Goal: Communication & Community: Answer question/provide support

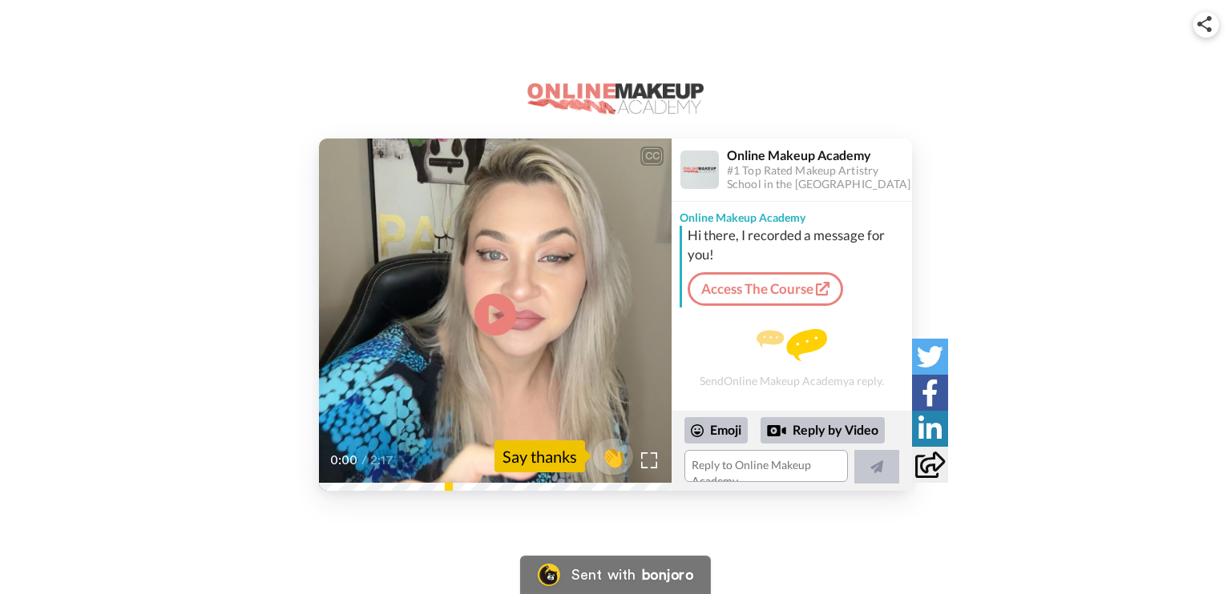
click at [510, 321] on icon at bounding box center [495, 314] width 42 height 42
click at [715, 465] on textarea at bounding box center [765, 466] width 163 height 32
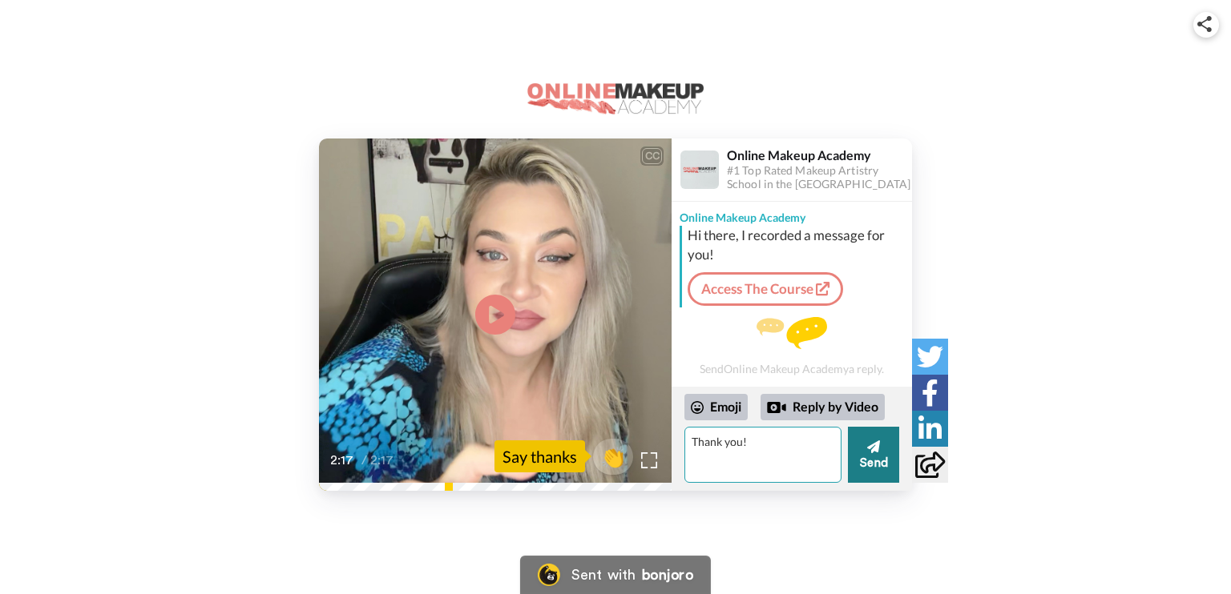
type textarea "Thank you!"
click at [870, 453] on icon at bounding box center [873, 447] width 13 height 16
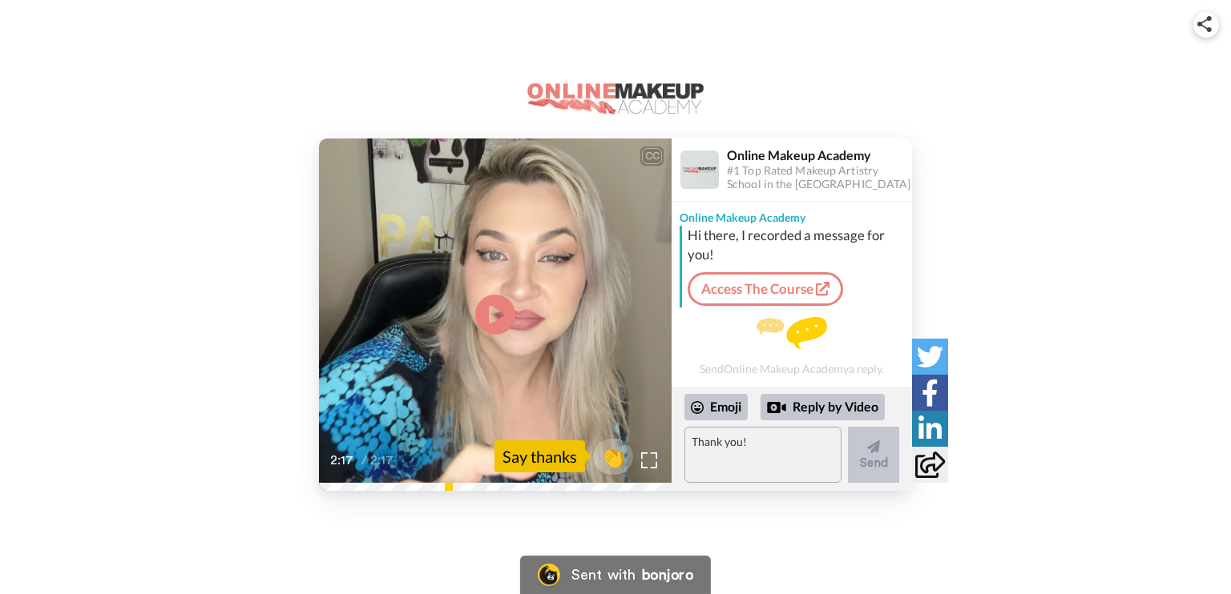
scroll to position [23, 0]
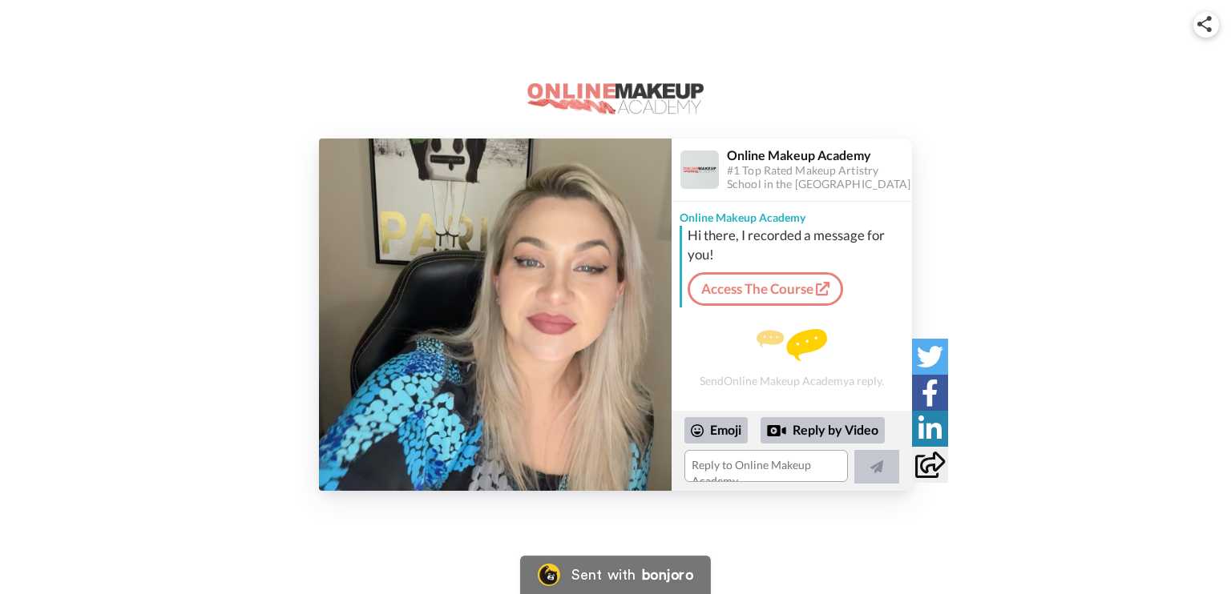
click at [499, 309] on img at bounding box center [495, 315] width 352 height 352
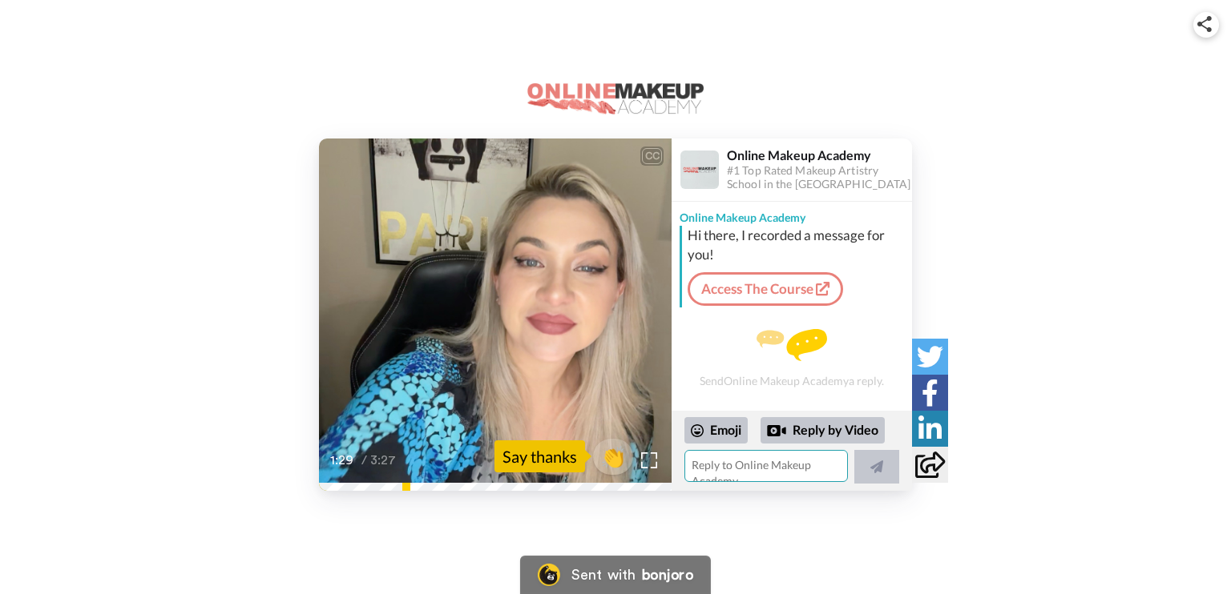
click at [706, 462] on textarea at bounding box center [765, 466] width 163 height 32
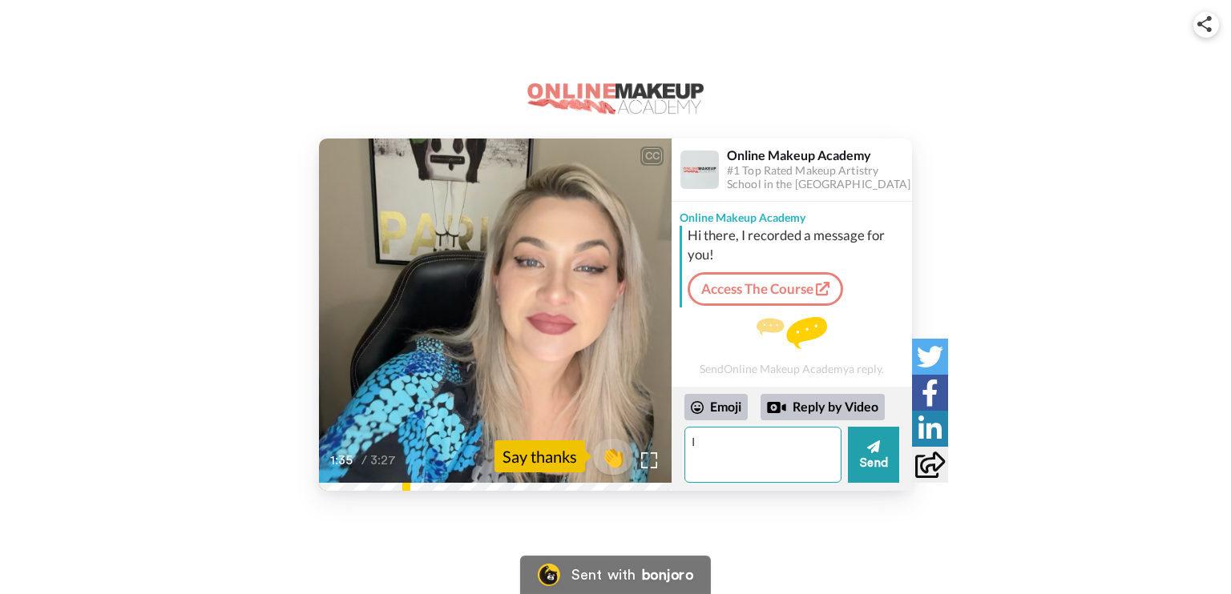
type textarea "I"
click at [727, 442] on textarea "Hi! I dod cool eyeshadow look and later I did the scar look :)" at bounding box center [762, 455] width 157 height 56
click at [833, 460] on textarea "Hi! I did cool eyeshadow look and later I did the scar look :)" at bounding box center [762, 455] width 157 height 56
type textarea "Hi! I did cool eyeshadow look and later I did the scar look :) Thank you <3"
click at [865, 463] on button "Send" at bounding box center [873, 455] width 51 height 56
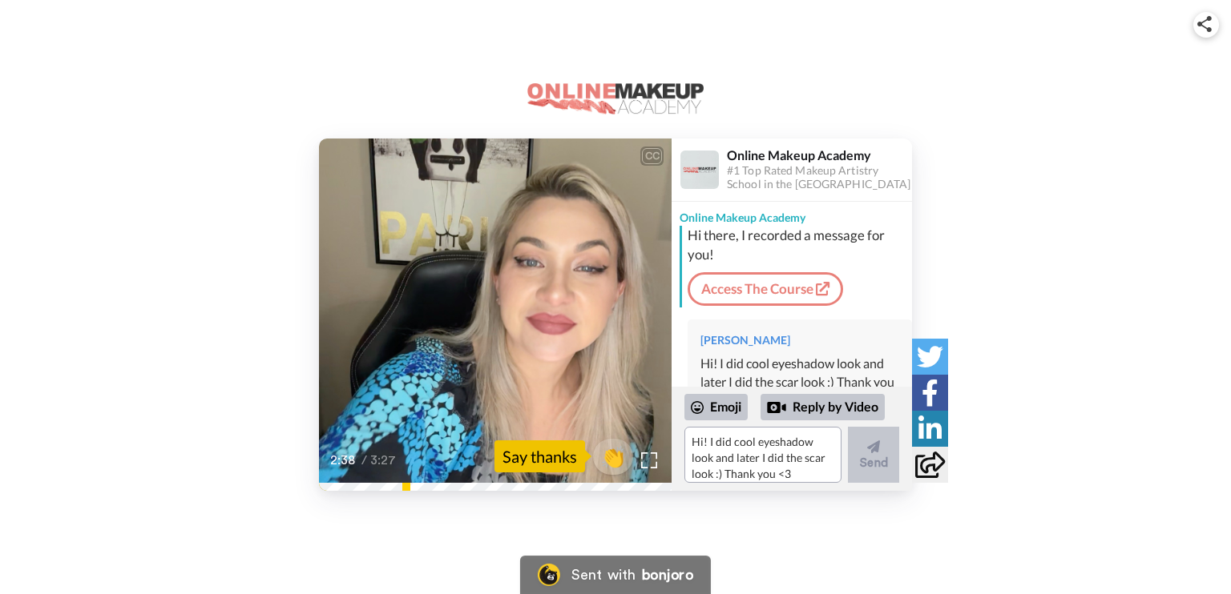
scroll to position [60, 0]
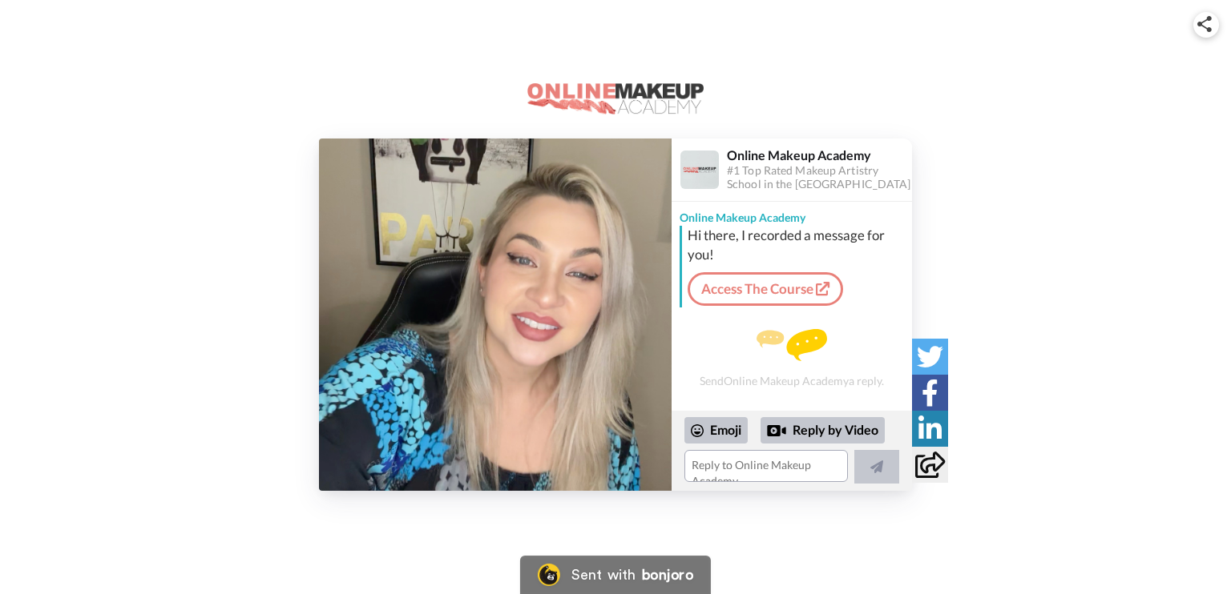
click at [497, 304] on img at bounding box center [495, 315] width 352 height 352
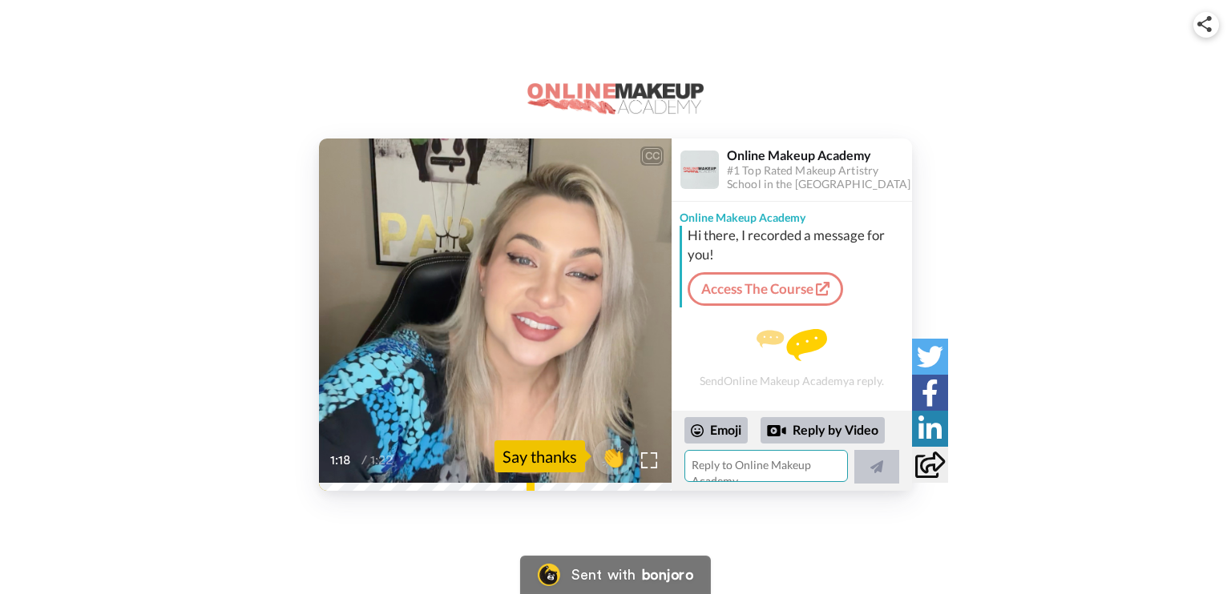
click at [716, 464] on textarea at bounding box center [765, 466] width 163 height 32
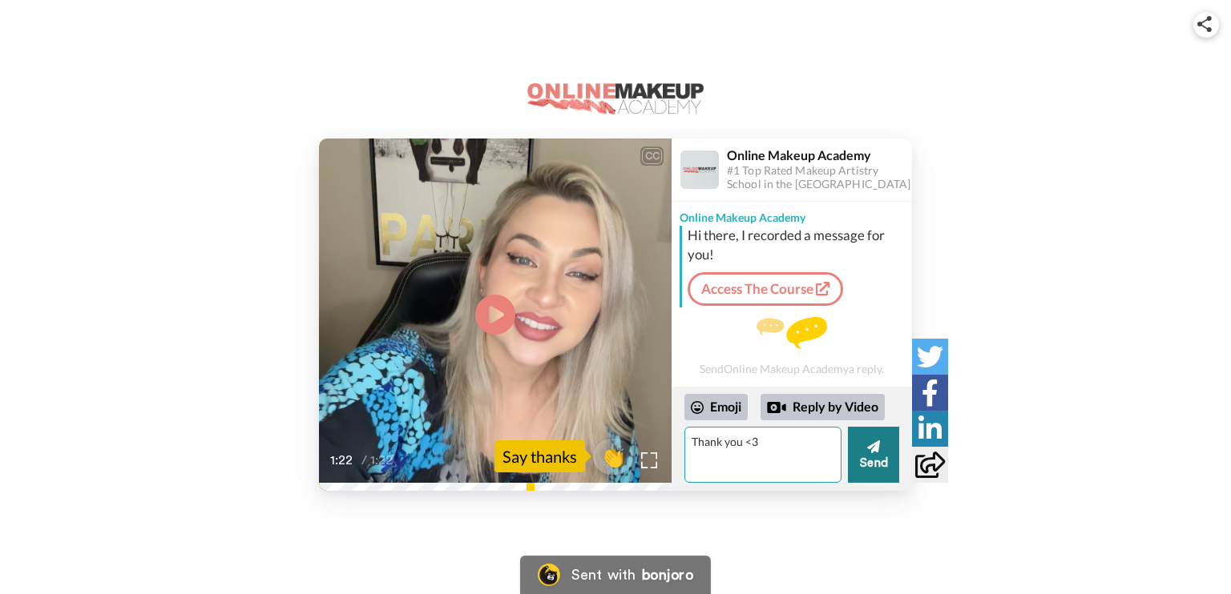
type textarea "Thank you <3"
click at [879, 459] on button "Send" at bounding box center [873, 455] width 51 height 56
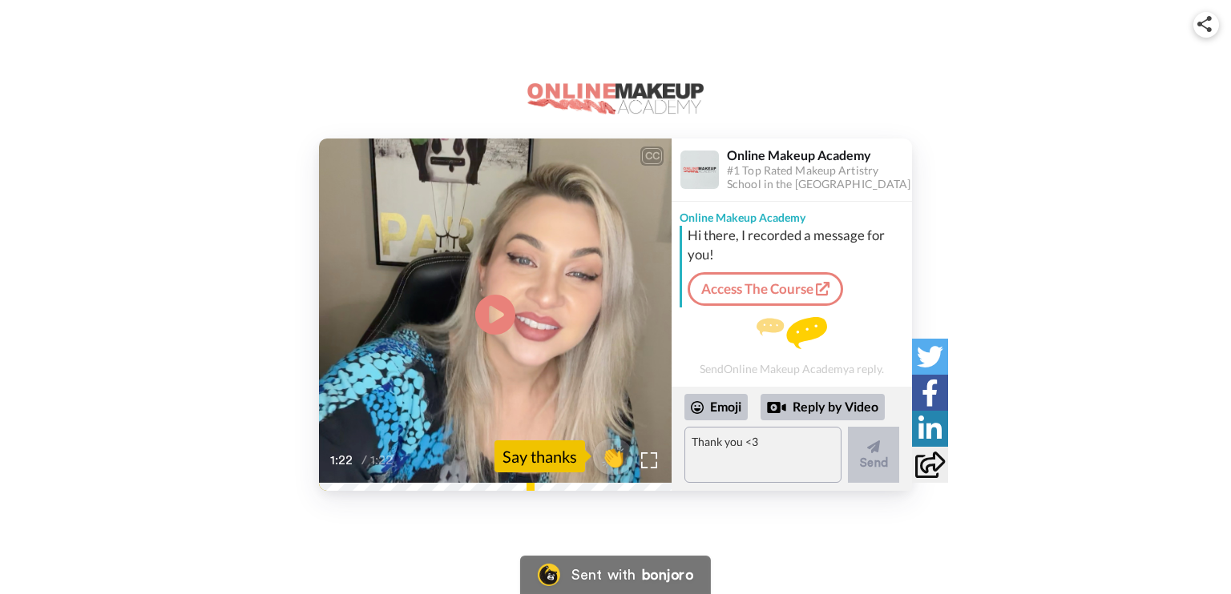
scroll to position [23, 0]
